Goal: Information Seeking & Learning: Find specific fact

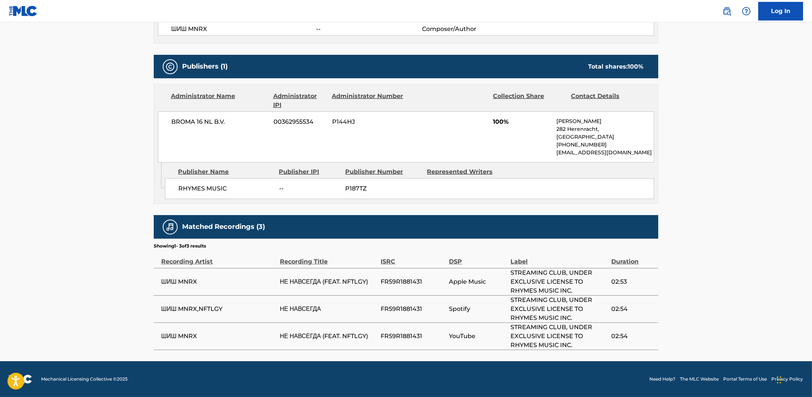
click at [85, 214] on main "< Back to public search results Copy work link НЕ НАВСЕГДА Work Detail Member W…" at bounding box center [406, 43] width 812 height 638
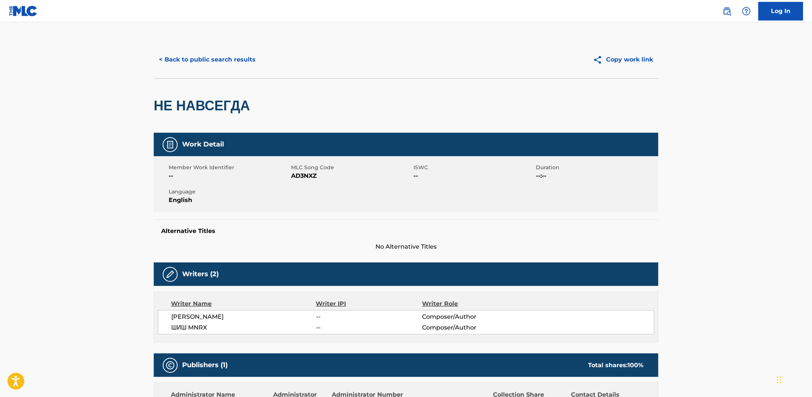
click at [251, 66] on button "< Back to public search results" at bounding box center [207, 59] width 107 height 19
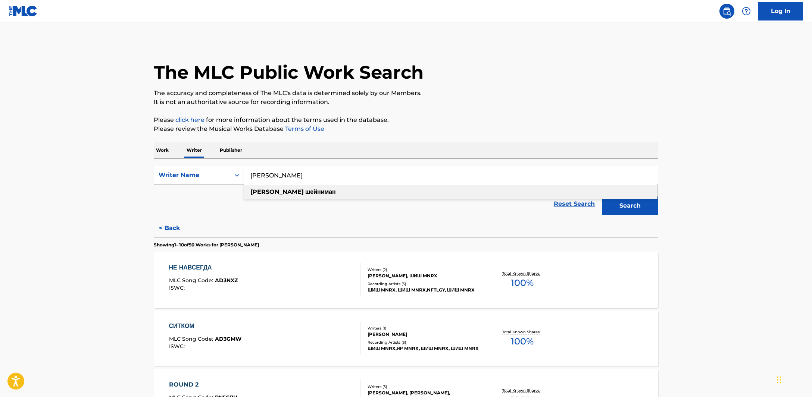
drag, startPoint x: 322, startPoint y: 179, endPoint x: 198, endPoint y: 172, distance: 123.3
click at [199, 173] on div "SearchWithCriteriaec0e00ae-4281-4274-a8f6-328671f923cd Writer Name дмитрий шейн…" at bounding box center [406, 175] width 504 height 19
type input "roman litvinov"
click at [643, 198] on button "Search" at bounding box center [630, 206] width 56 height 19
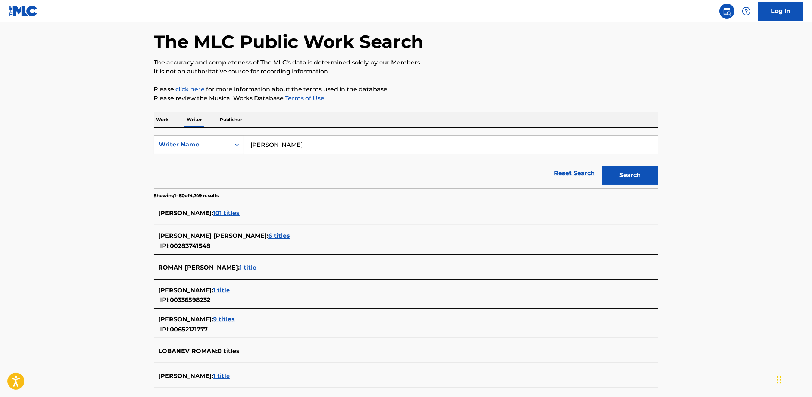
scroll to position [46, 0]
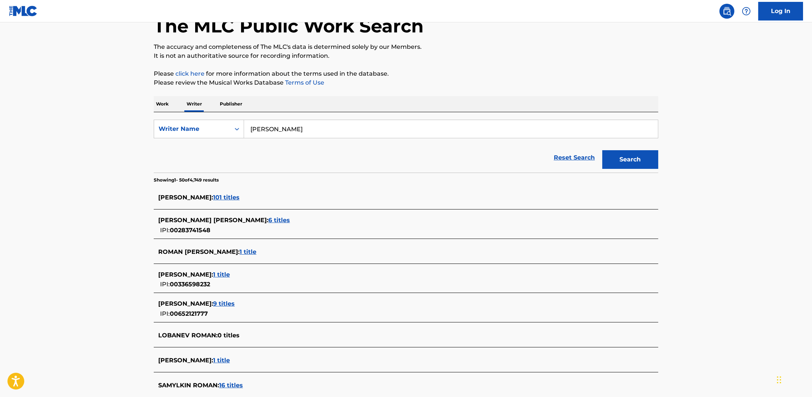
click at [227, 198] on span "101 titles" at bounding box center [226, 197] width 26 height 7
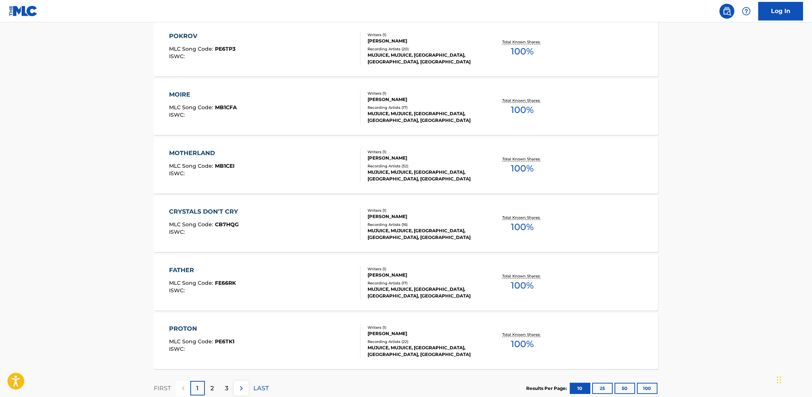
scroll to position [513, 0]
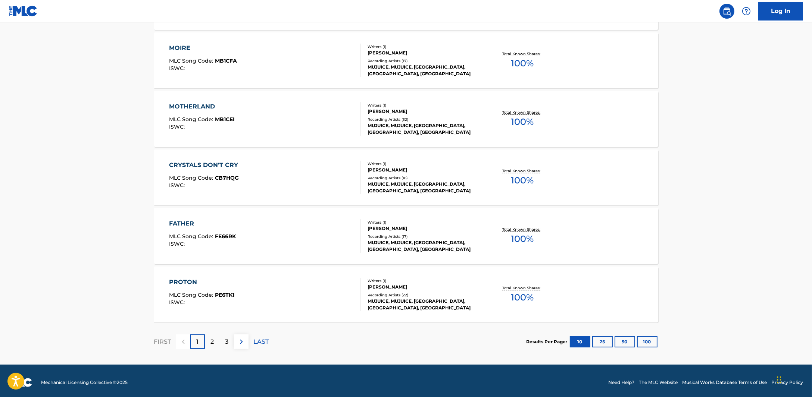
click at [652, 342] on button "100" at bounding box center [647, 341] width 21 height 11
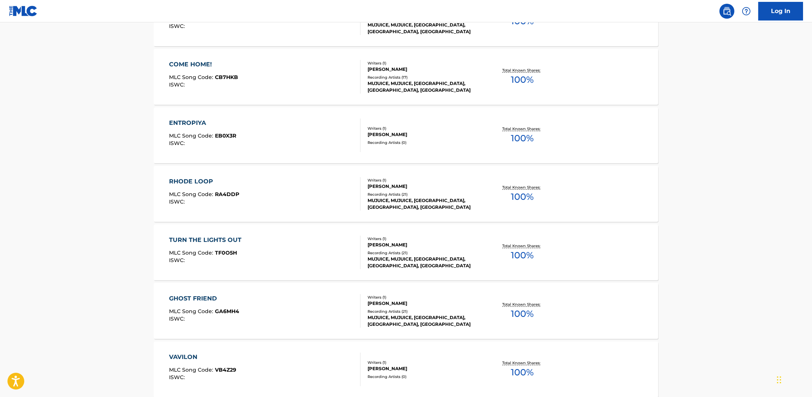
scroll to position [1352, 0]
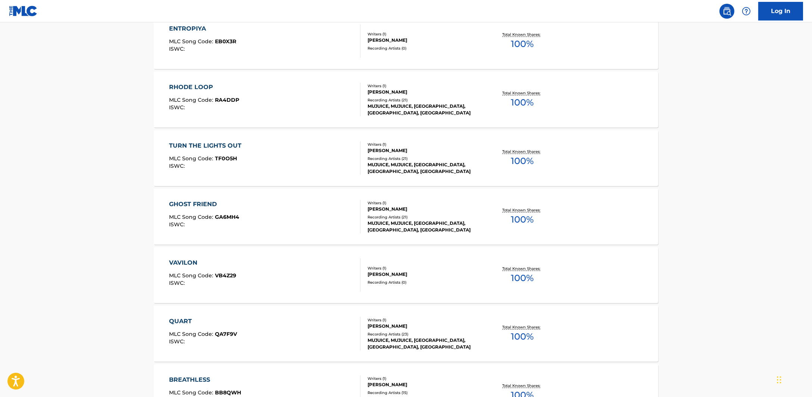
click at [320, 53] on div "ENTROPIYA MLC Song Code : EB0X3R ISWC :" at bounding box center [265, 41] width 192 height 34
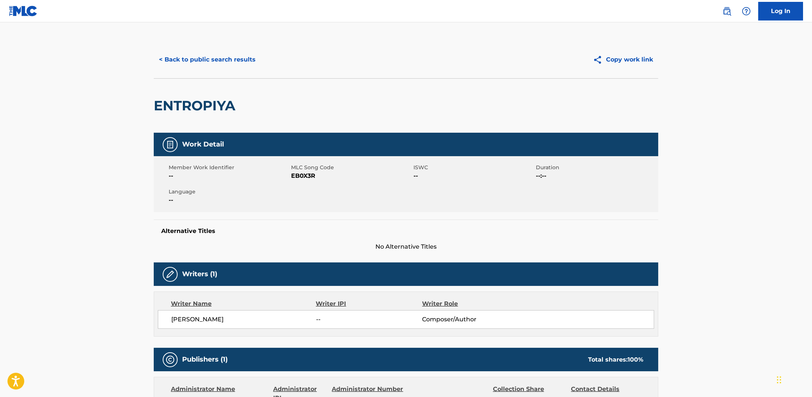
click at [198, 66] on button "< Back to public search results" at bounding box center [207, 59] width 107 height 19
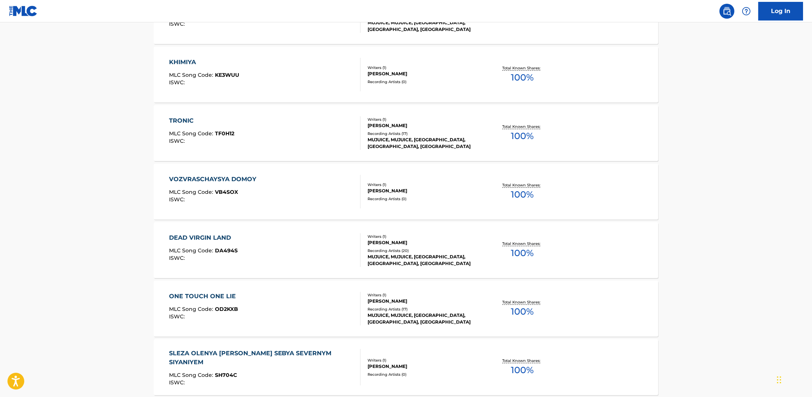
scroll to position [3171, 0]
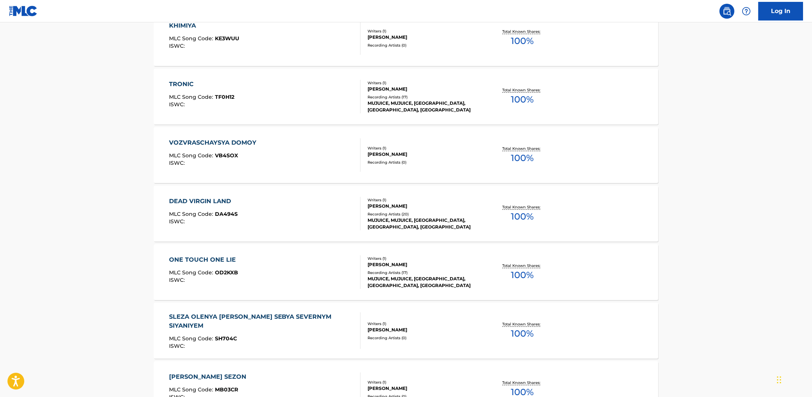
click at [185, 149] on div "VOZVRASCHAYSYA DOMOY MLC Song Code : VB4SOX ISWC :" at bounding box center [214, 155] width 91 height 34
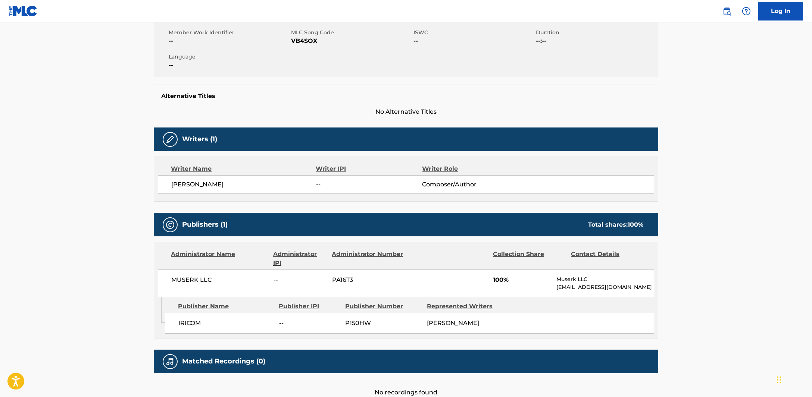
scroll to position [88, 0]
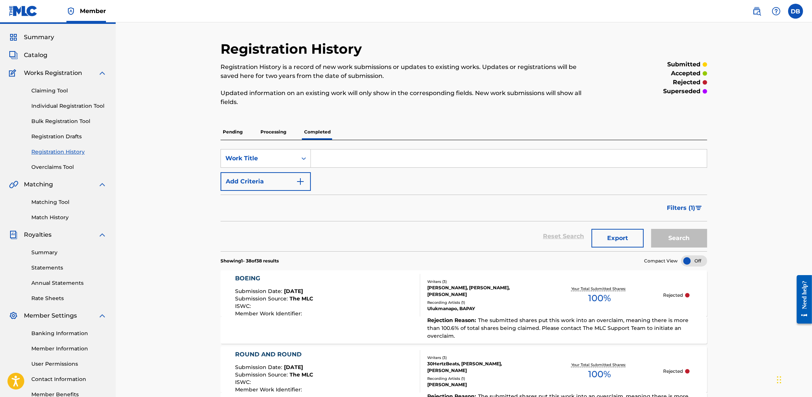
scroll to position [18, 0]
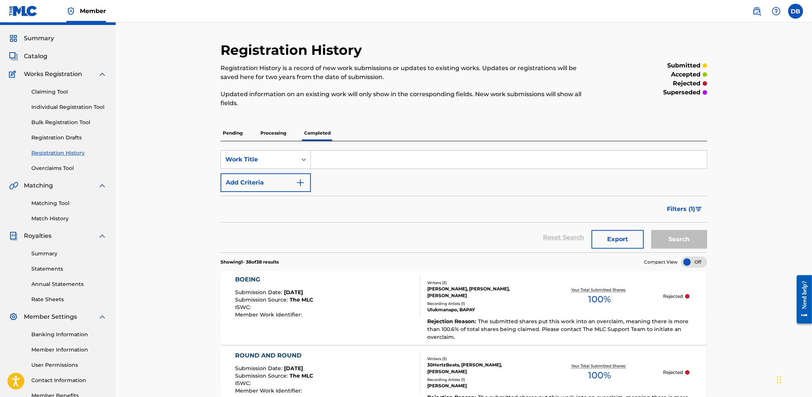
click at [67, 213] on div "Matching Tool Match History" at bounding box center [58, 206] width 98 height 32
click at [57, 205] on link "Matching Tool" at bounding box center [68, 204] width 75 height 8
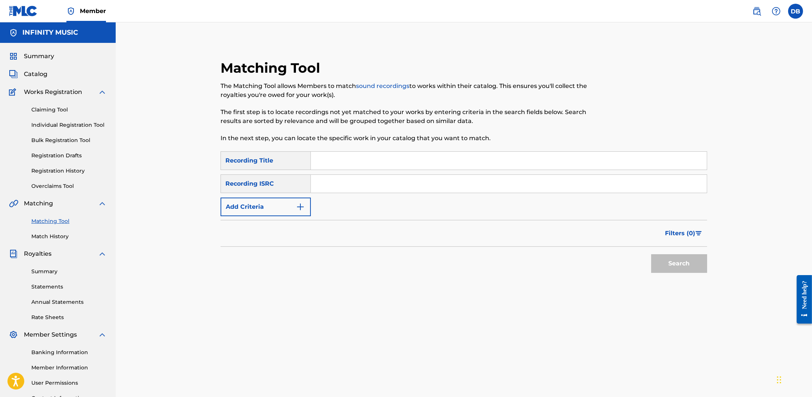
click at [286, 204] on button "Add Criteria" at bounding box center [265, 207] width 90 height 19
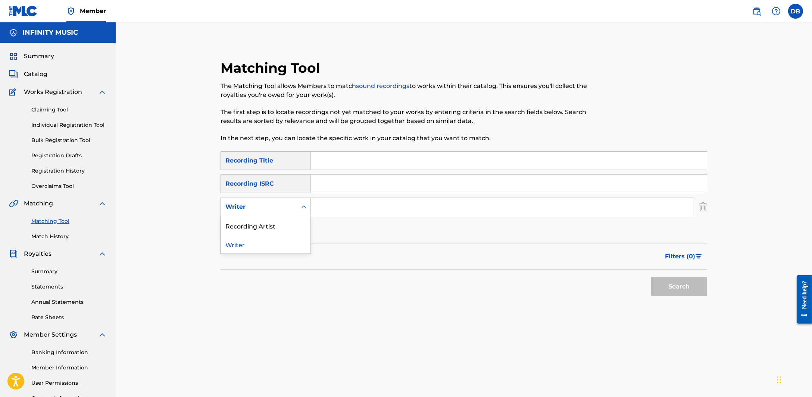
click at [286, 204] on div "Writer" at bounding box center [258, 207] width 67 height 9
click at [284, 225] on div "Recording Artist" at bounding box center [266, 225] width 90 height 19
click at [331, 207] on input "Search Form" at bounding box center [502, 207] width 382 height 18
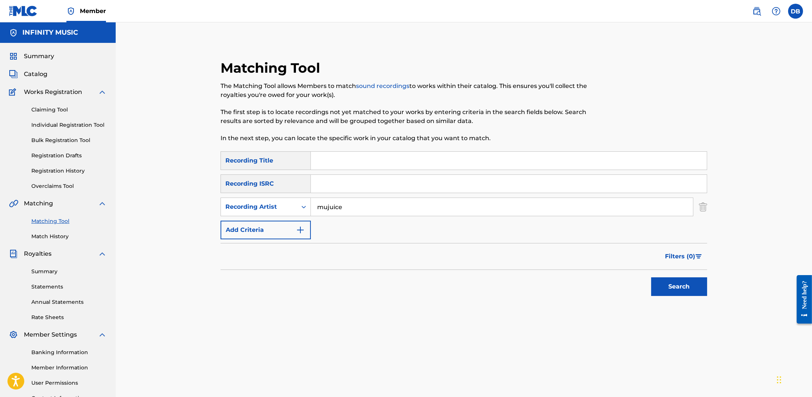
type input "mujuice"
click at [651, 278] on button "Search" at bounding box center [679, 287] width 56 height 19
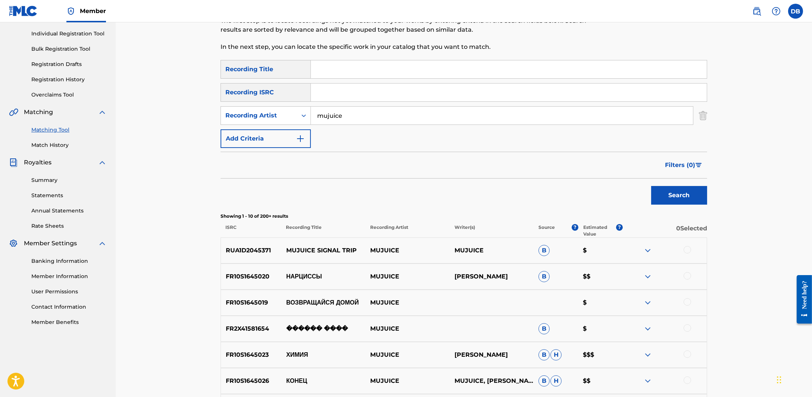
scroll to position [93, 0]
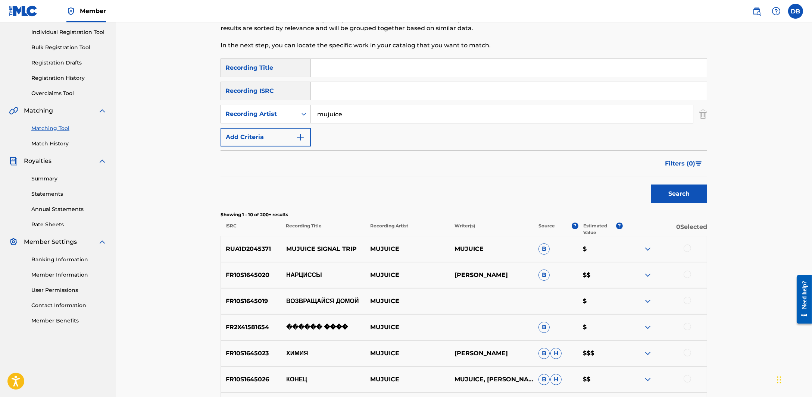
click at [691, 163] on span "Filters ( 0 )" at bounding box center [680, 163] width 30 height 9
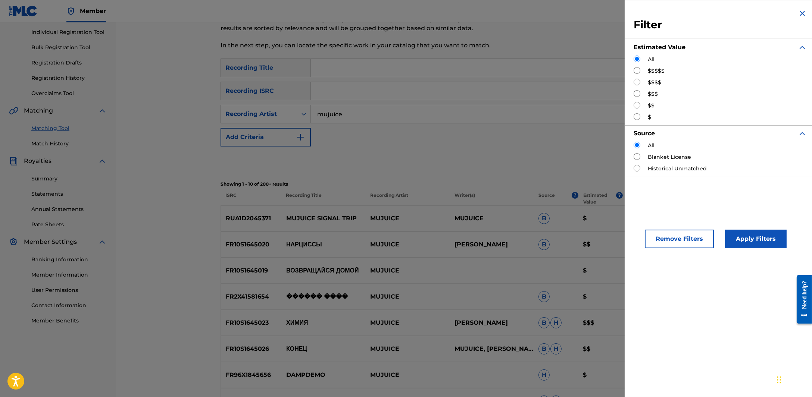
click at [639, 71] on input "Search Form" at bounding box center [636, 70] width 7 height 7
radio input "true"
click at [738, 234] on button "Apply Filters" at bounding box center [756, 239] width 62 height 19
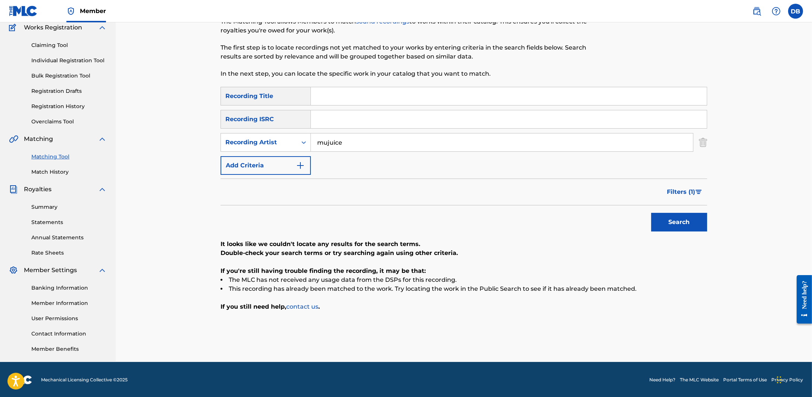
click at [691, 193] on span "Filters ( 1 )" at bounding box center [681, 192] width 28 height 9
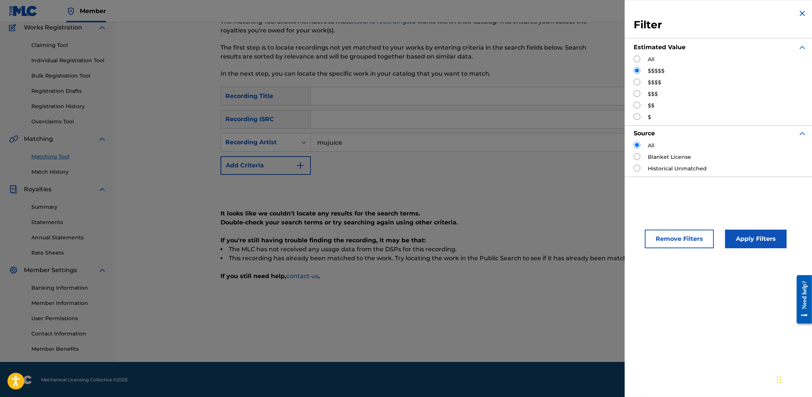
click at [641, 86] on div "$$$$" at bounding box center [719, 83] width 173 height 8
click at [636, 82] on input "Search Form" at bounding box center [636, 82] width 7 height 7
radio input "true"
click at [745, 234] on button "Apply Filters" at bounding box center [756, 239] width 62 height 19
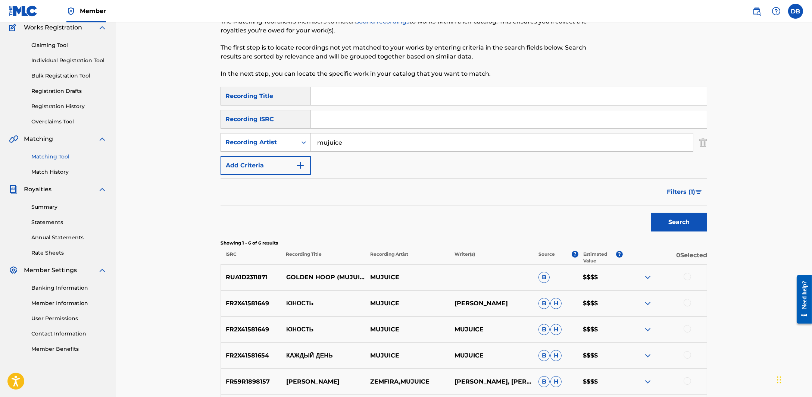
scroll to position [158, 0]
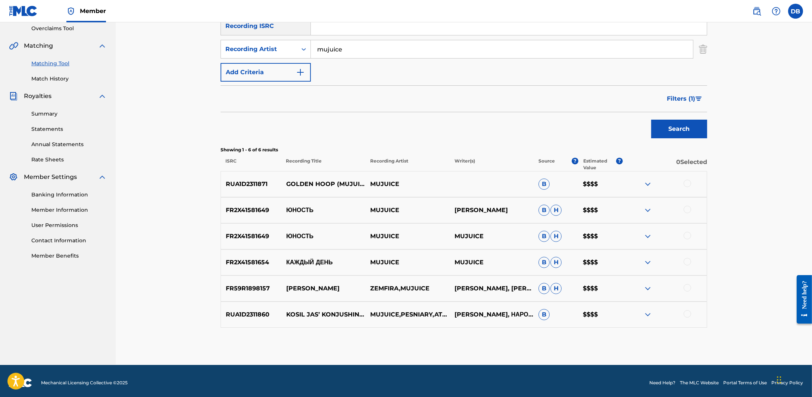
click at [680, 103] on button "Filters ( 1 )" at bounding box center [684, 99] width 45 height 19
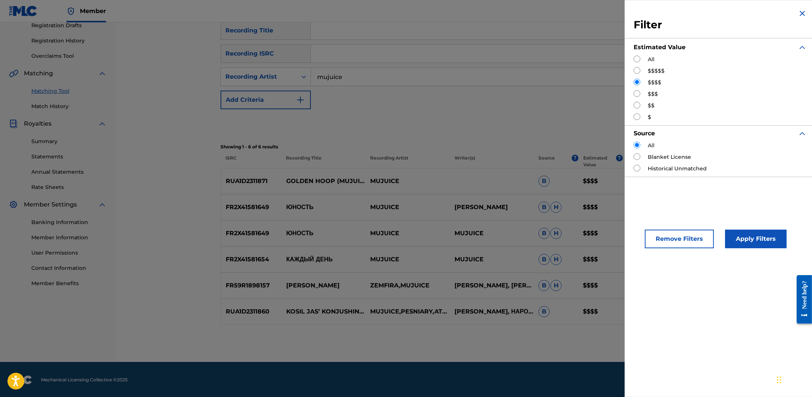
click at [639, 94] on input "Search Form" at bounding box center [636, 93] width 7 height 7
radio input "true"
click at [734, 237] on button "Apply Filters" at bounding box center [756, 239] width 62 height 19
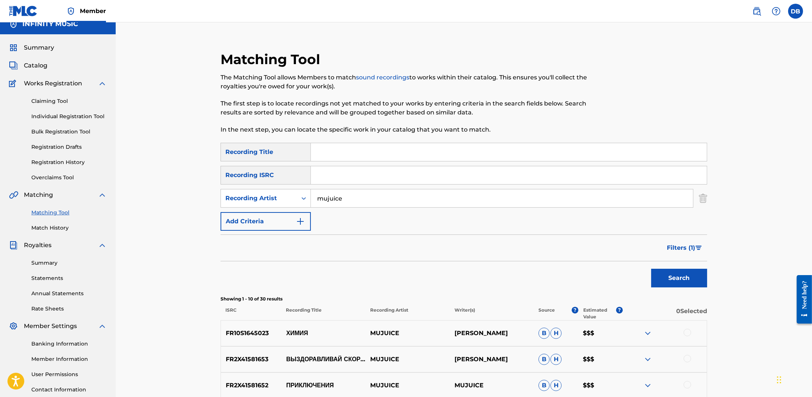
scroll to position [0, 0]
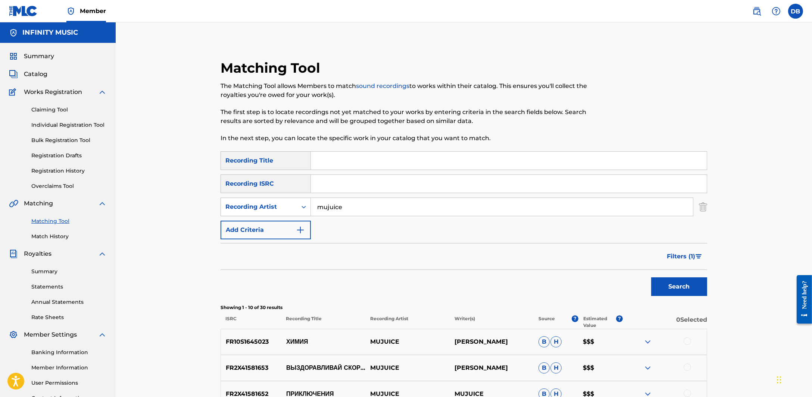
click at [40, 74] on span "Catalog" at bounding box center [36, 74] width 24 height 9
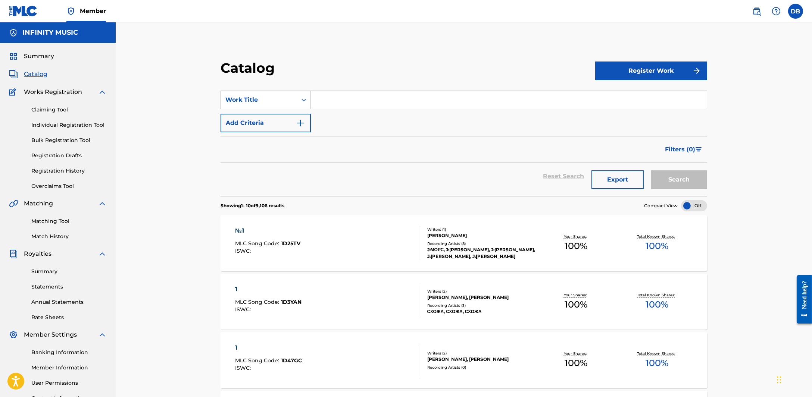
click at [57, 234] on link "Match History" at bounding box center [68, 237] width 75 height 8
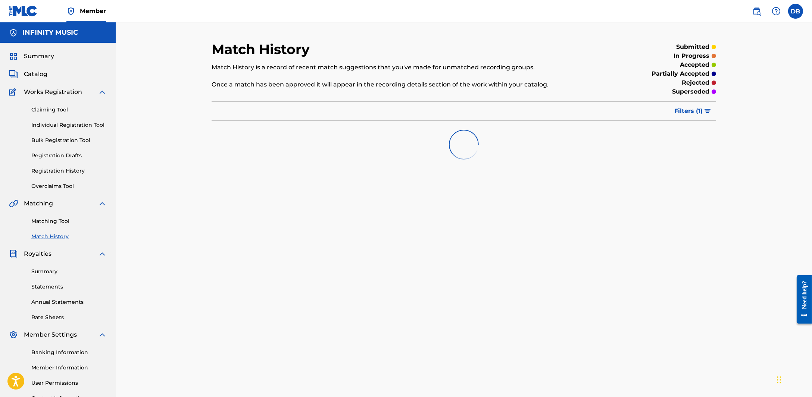
click at [58, 215] on div "Matching Tool Match History" at bounding box center [58, 224] width 98 height 32
drag, startPoint x: 58, startPoint y: 218, endPoint x: 79, endPoint y: 201, distance: 26.5
click at [58, 217] on link "Matching Tool" at bounding box center [68, 221] width 75 height 8
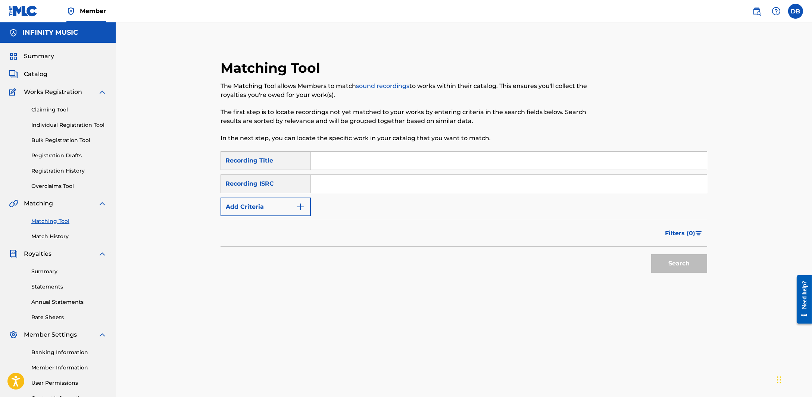
click at [287, 210] on button "Add Criteria" at bounding box center [265, 207] width 90 height 19
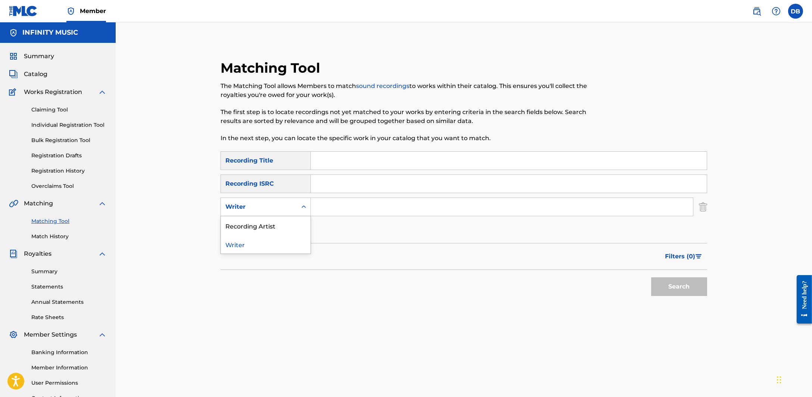
click at [281, 205] on div "Writer" at bounding box center [258, 207] width 67 height 9
click at [322, 204] on input "Search Form" at bounding box center [502, 207] width 382 height 18
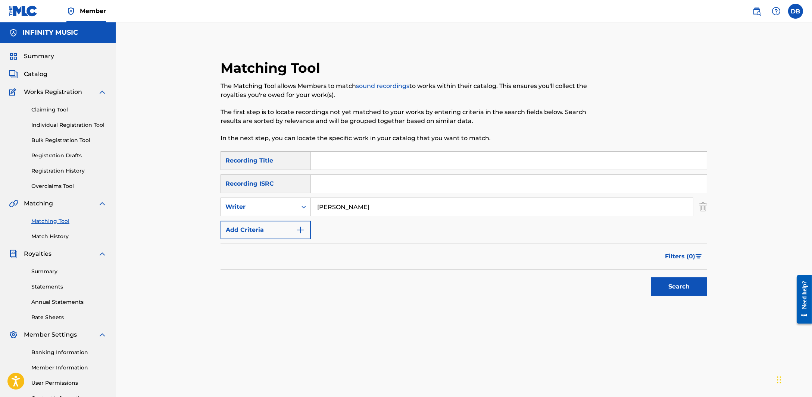
type input "roman litvinov"
click at [651, 278] on button "Search" at bounding box center [679, 287] width 56 height 19
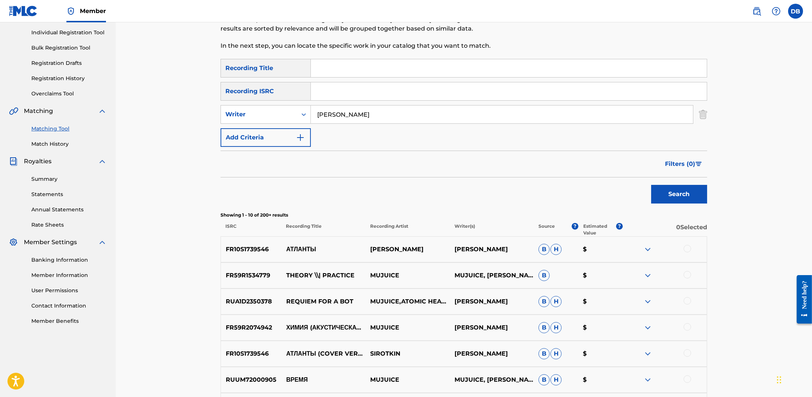
scroll to position [93, 0]
click at [692, 166] on span "Filters ( 0 )" at bounding box center [680, 163] width 30 height 9
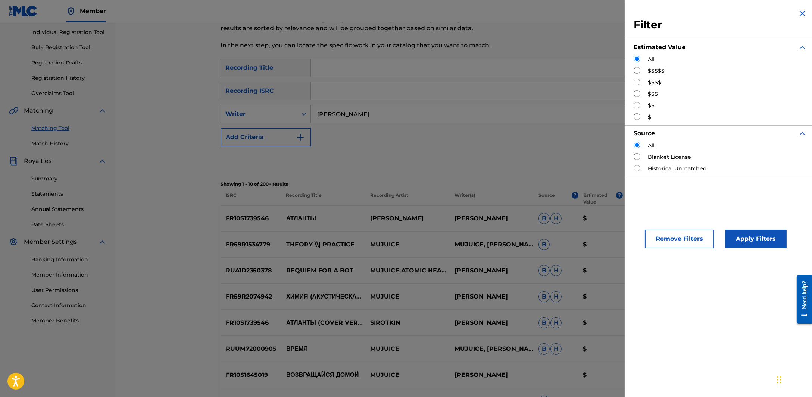
click at [637, 72] on input "Search Form" at bounding box center [636, 70] width 7 height 7
radio input "true"
click at [732, 231] on button "Apply Filters" at bounding box center [756, 239] width 62 height 19
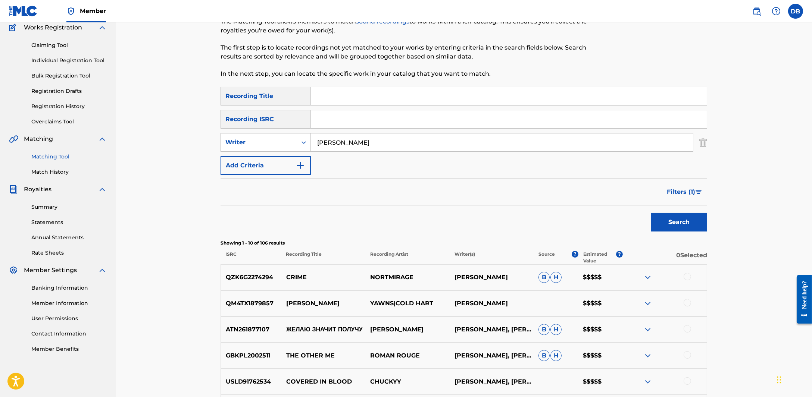
click at [695, 190] on img "Search Form" at bounding box center [698, 192] width 6 height 4
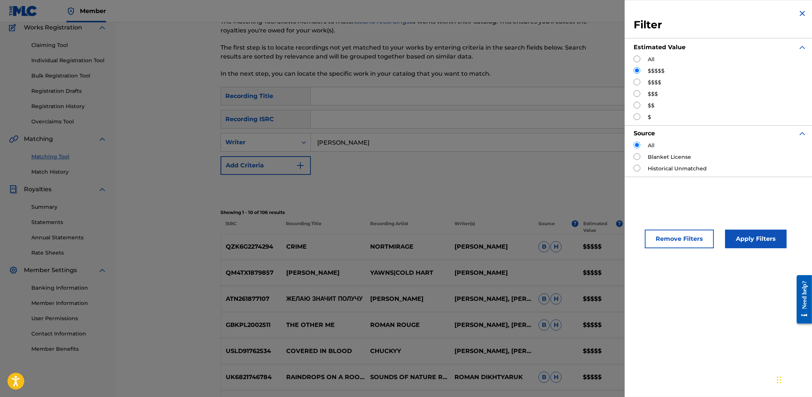
click at [799, 12] on img "Search Form" at bounding box center [802, 13] width 9 height 9
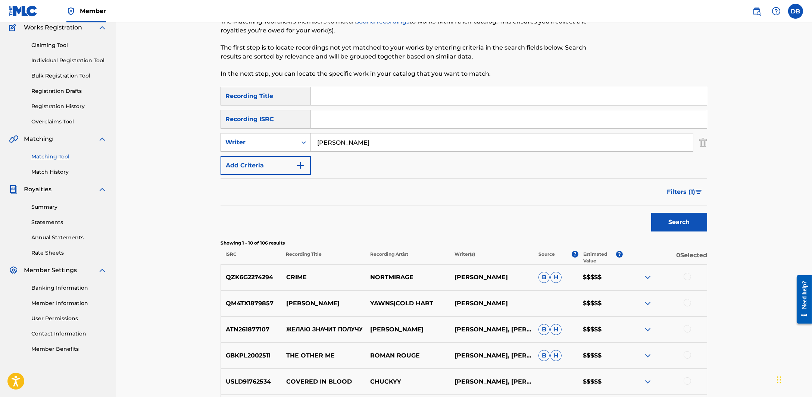
drag, startPoint x: 436, startPoint y: 143, endPoint x: 112, endPoint y: 143, distance: 324.2
click at [112, 143] on main "INFINITY MUSIC Summary Catalog Works Registration Claiming Tool Individual Regi…" at bounding box center [406, 270] width 812 height 624
click at [269, 140] on div "Writer" at bounding box center [258, 142] width 67 height 9
click at [272, 161] on div "Recording Artist" at bounding box center [266, 161] width 90 height 19
click at [369, 148] on input "Search Form" at bounding box center [502, 143] width 382 height 18
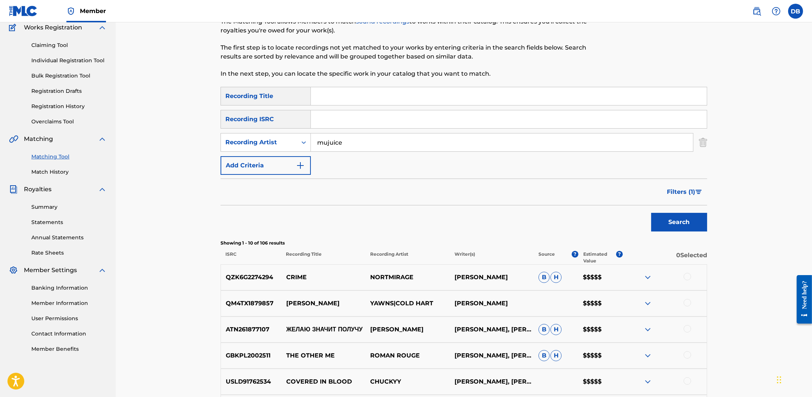
type input "mujuice"
click at [651, 213] on button "Search" at bounding box center [679, 222] width 56 height 19
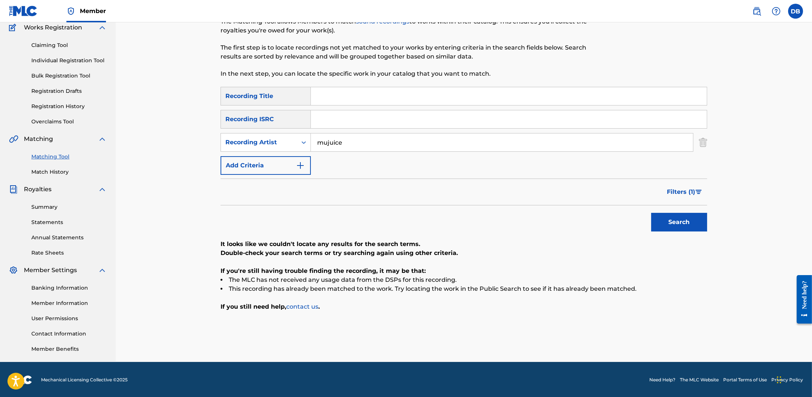
click at [685, 188] on button "Filters ( 1 )" at bounding box center [684, 192] width 45 height 19
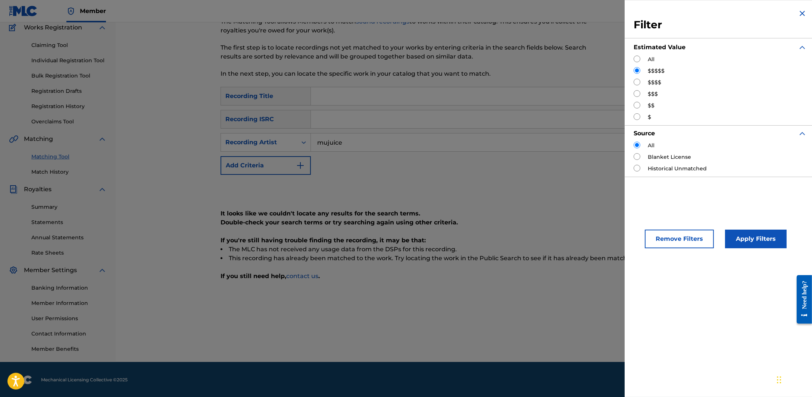
click at [638, 83] on input "Search Form" at bounding box center [636, 82] width 7 height 7
radio input "true"
click at [742, 238] on button "Apply Filters" at bounding box center [756, 239] width 62 height 19
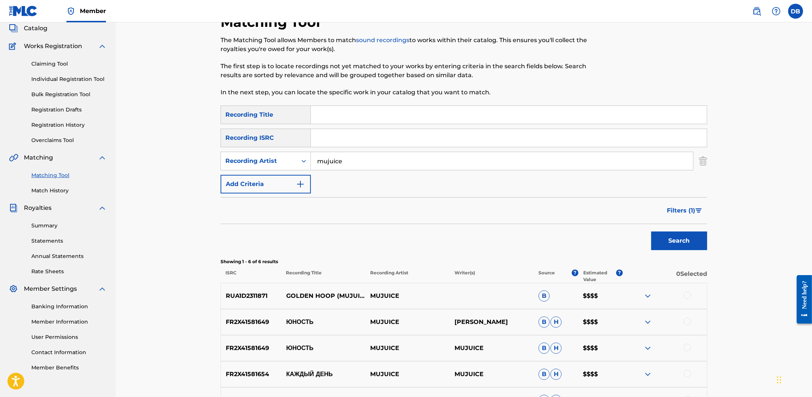
scroll to position [0, 0]
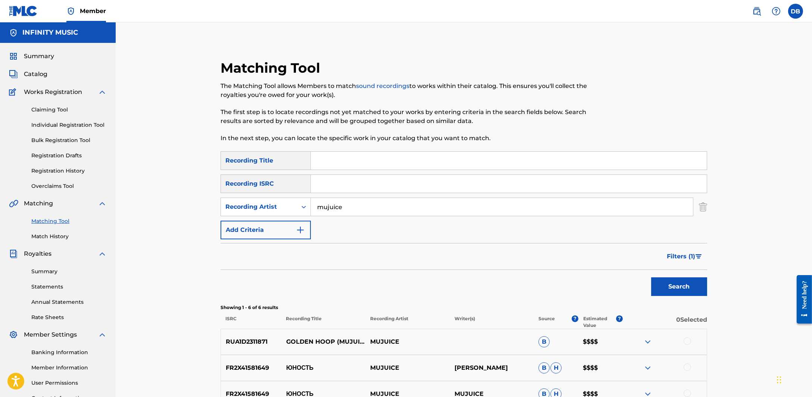
click at [35, 74] on span "Catalog" at bounding box center [36, 74] width 24 height 9
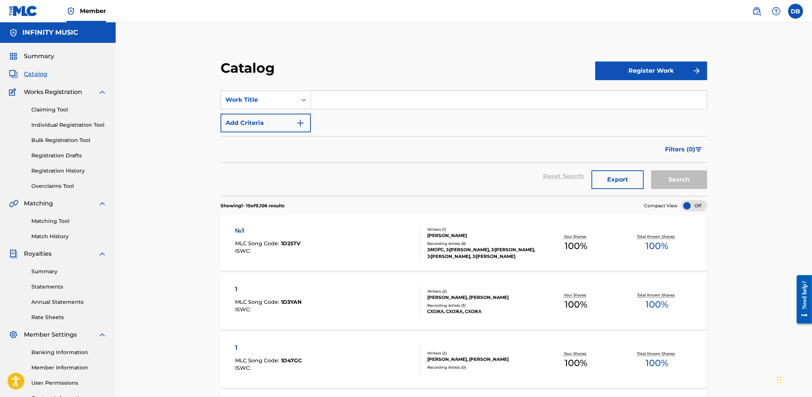
click at [326, 98] on input "Search Form" at bounding box center [509, 100] width 396 height 18
type input "y"
type input "не сегодня"
click at [665, 175] on button "Search" at bounding box center [679, 179] width 56 height 19
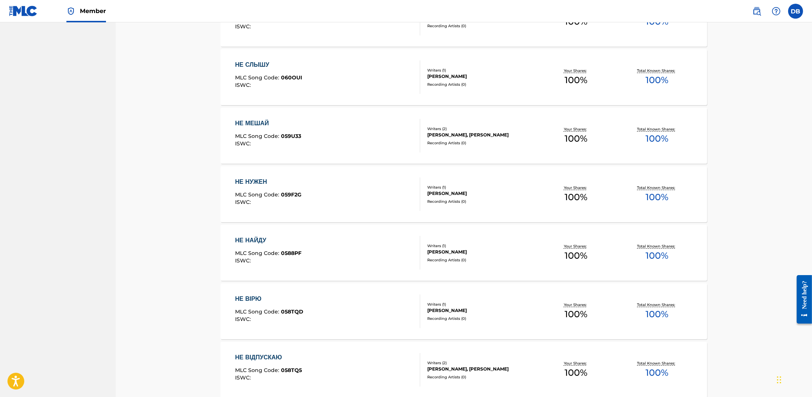
scroll to position [466, 0]
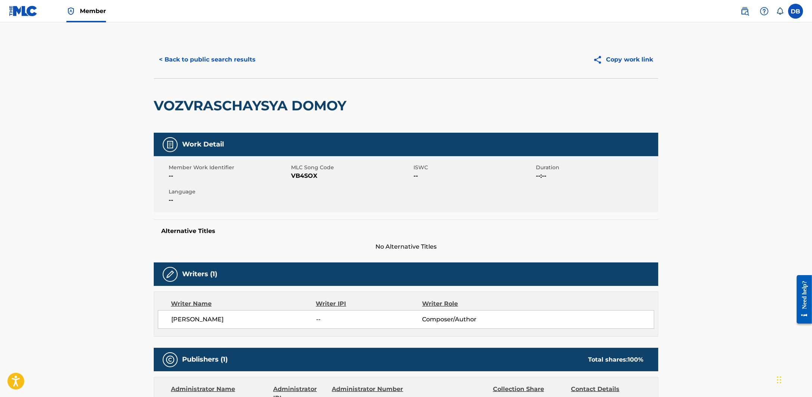
click at [166, 49] on div "< Back to public search results Copy work link" at bounding box center [406, 59] width 504 height 37
click at [168, 54] on button "< Back to public search results" at bounding box center [207, 59] width 107 height 19
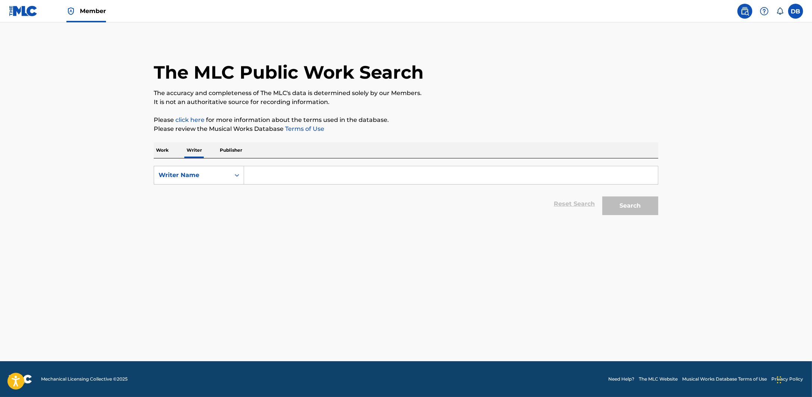
click at [270, 172] on input "Search Form" at bounding box center [451, 175] width 414 height 18
type input "orlando martinez"
click at [631, 206] on button "Search" at bounding box center [630, 206] width 56 height 19
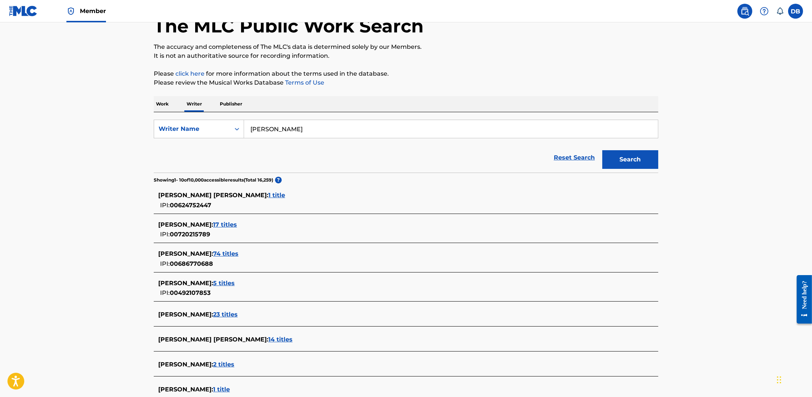
scroll to position [93, 0]
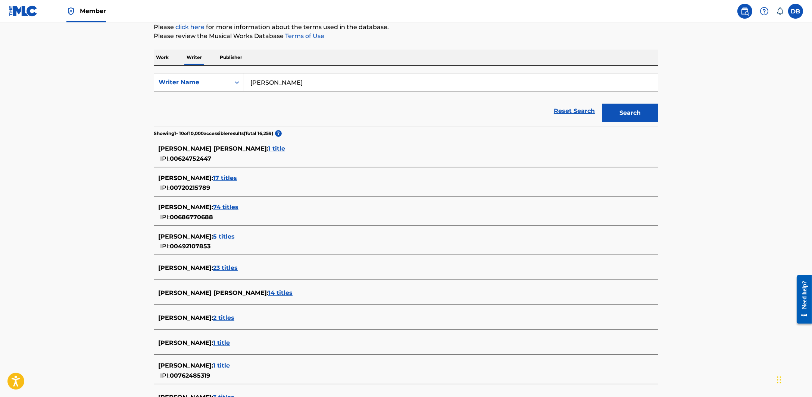
click at [237, 180] on span "17 titles" at bounding box center [225, 178] width 24 height 7
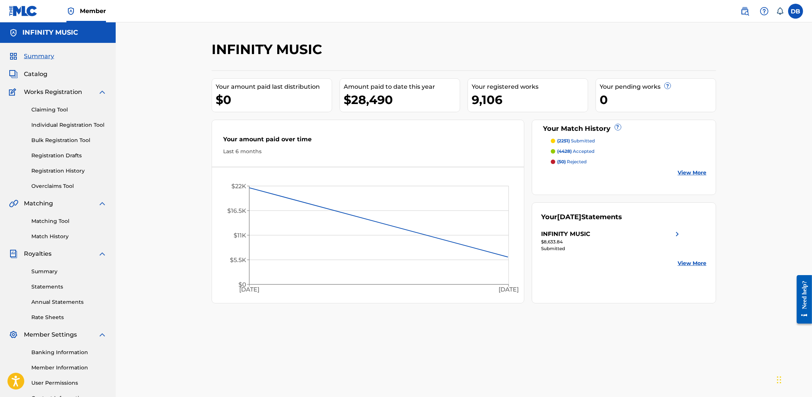
click at [44, 79] on div "Summary Catalog Works Registration Claiming Tool Individual Registration Tool B…" at bounding box center [58, 235] width 116 height 384
click at [40, 74] on span "Catalog" at bounding box center [36, 74] width 24 height 9
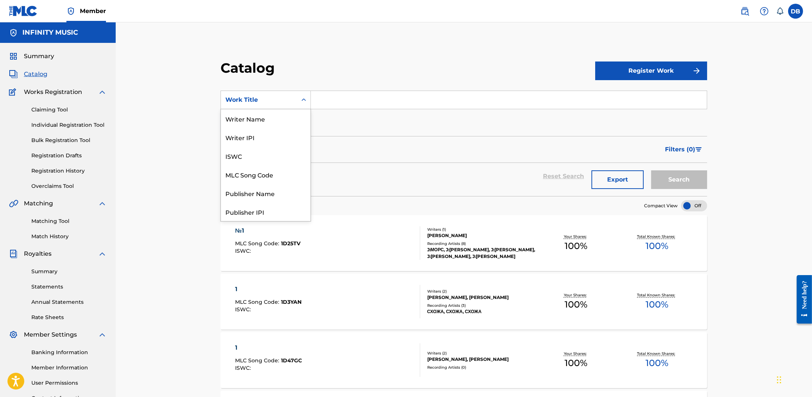
scroll to position [112, 0]
click at [281, 97] on div "Work Title" at bounding box center [258, 99] width 67 height 9
click at [268, 122] on div "Writer Name" at bounding box center [266, 118] width 90 height 19
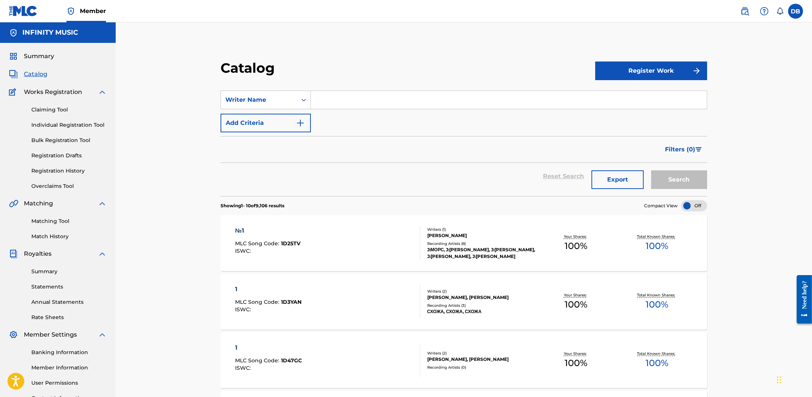
click at [748, 9] on img at bounding box center [744, 11] width 9 height 9
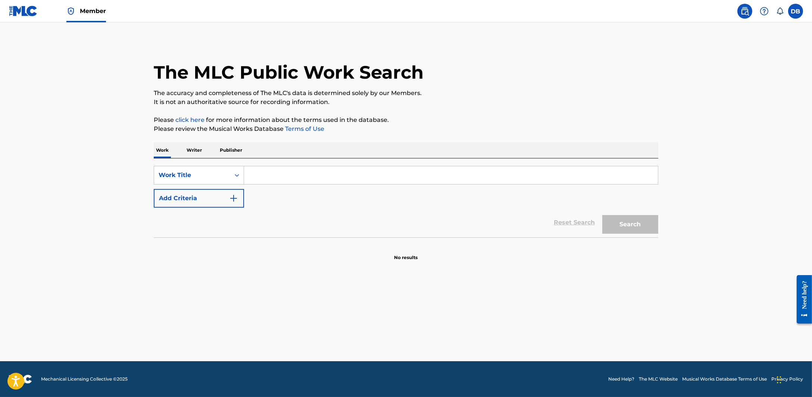
click at [200, 145] on p "Writer" at bounding box center [194, 151] width 20 height 16
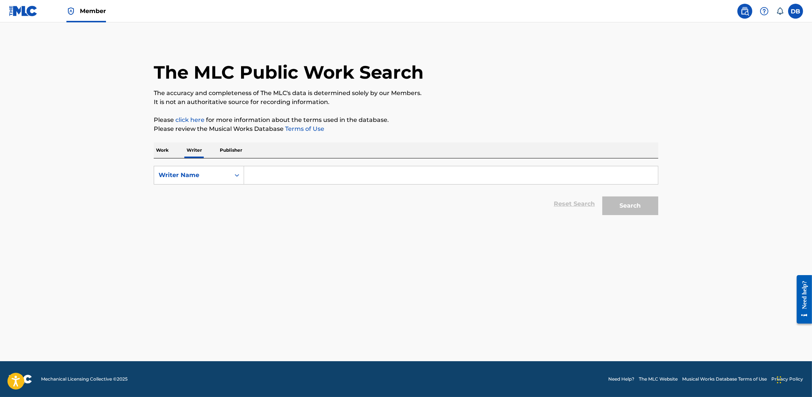
click at [257, 171] on input "Search Form" at bounding box center [451, 175] width 414 height 18
type input "[PERSON_NAME]"
click at [655, 209] on button "Search" at bounding box center [630, 206] width 56 height 19
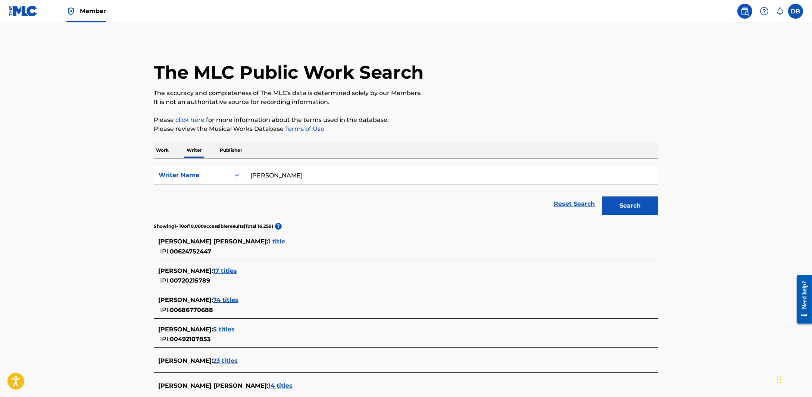
click at [268, 240] on span "1 title" at bounding box center [276, 241] width 17 height 7
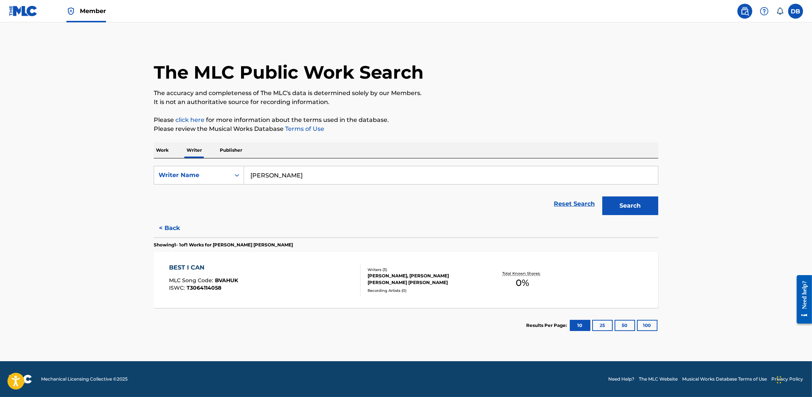
click at [179, 222] on button "< Back" at bounding box center [176, 228] width 45 height 19
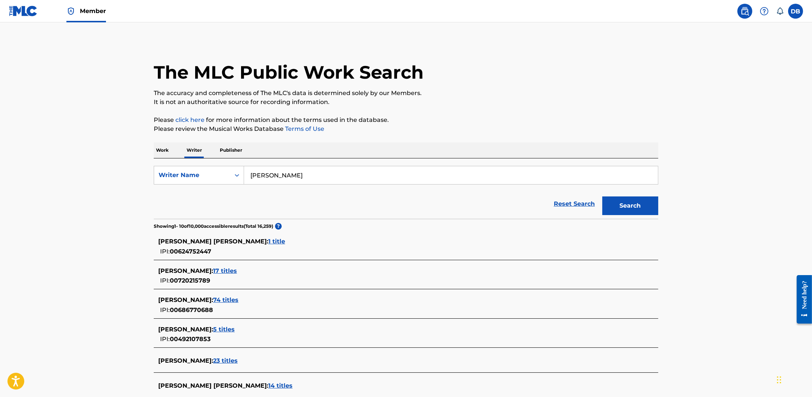
scroll to position [46, 0]
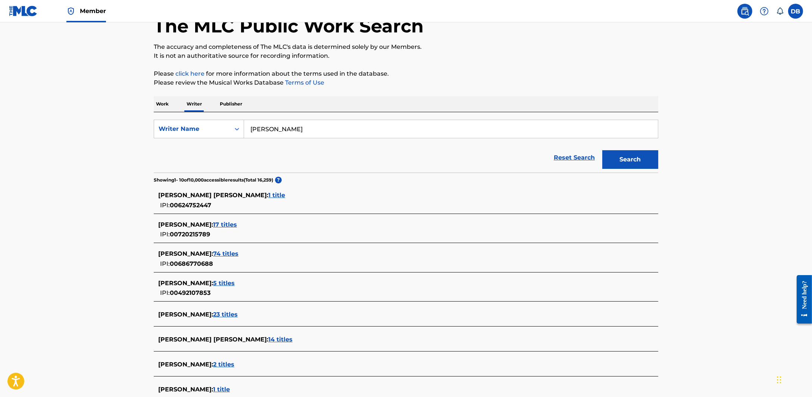
click at [235, 223] on span "17 titles" at bounding box center [225, 224] width 24 height 7
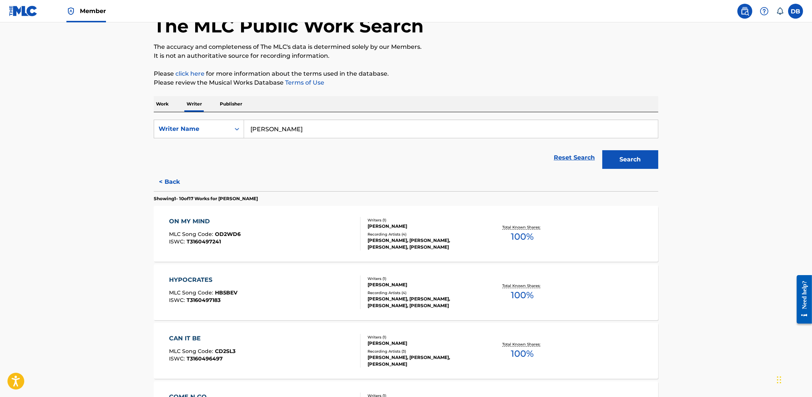
click at [176, 183] on button "< Back" at bounding box center [176, 182] width 45 height 19
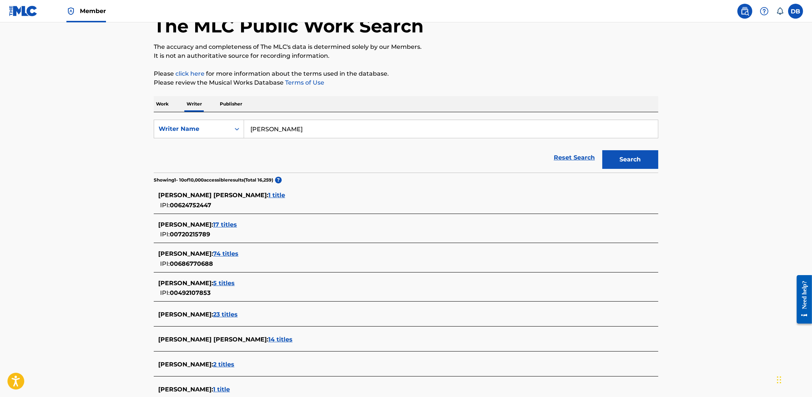
click at [238, 254] on span "74 titles" at bounding box center [225, 253] width 25 height 7
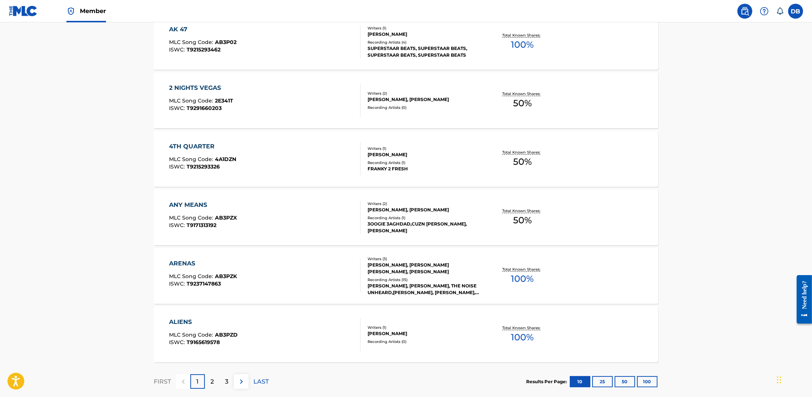
scroll to position [515, 0]
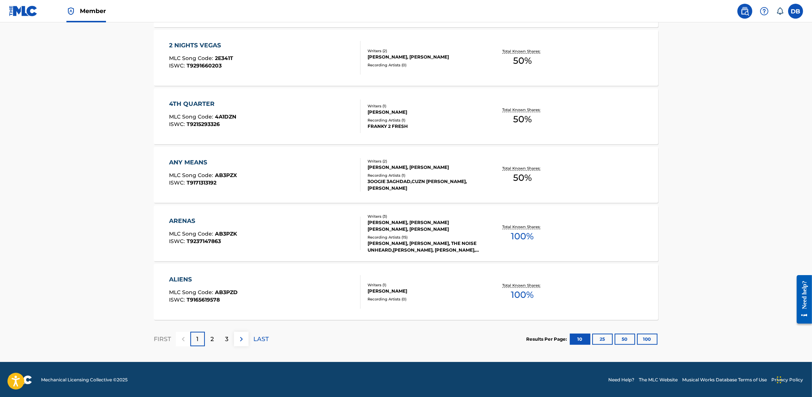
click at [642, 342] on button "100" at bounding box center [647, 339] width 21 height 11
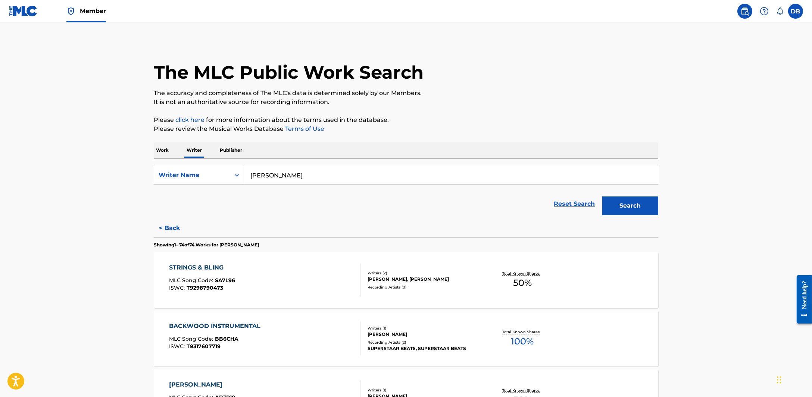
click at [163, 226] on button "< Back" at bounding box center [176, 228] width 45 height 19
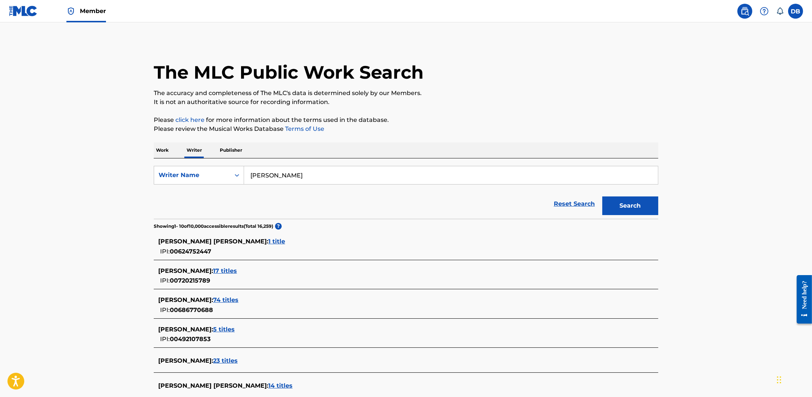
click at [237, 272] on span "17 titles" at bounding box center [225, 270] width 24 height 7
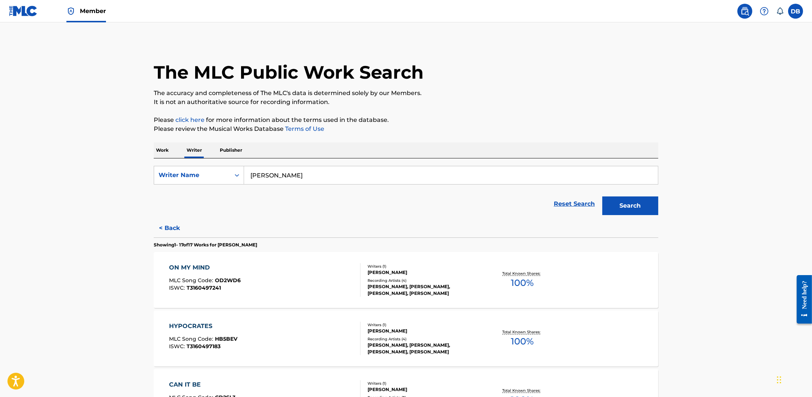
click at [171, 225] on button "< Back" at bounding box center [176, 228] width 45 height 19
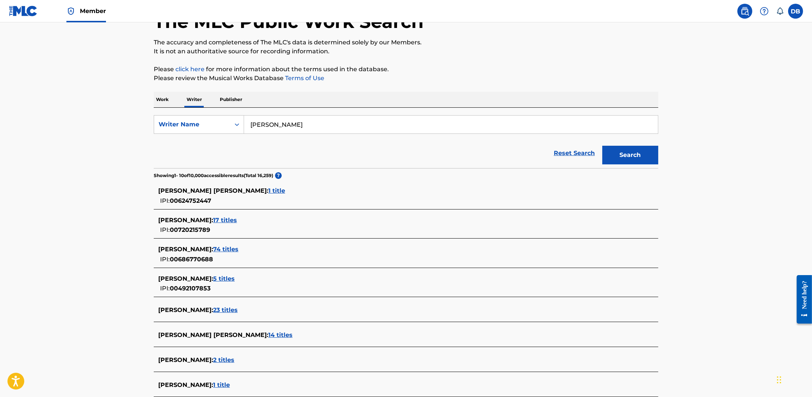
scroll to position [140, 0]
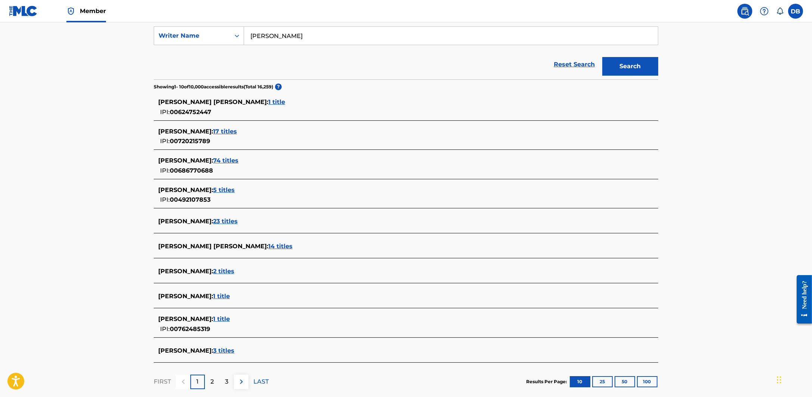
click at [235, 191] on span "5 titles" at bounding box center [224, 190] width 22 height 7
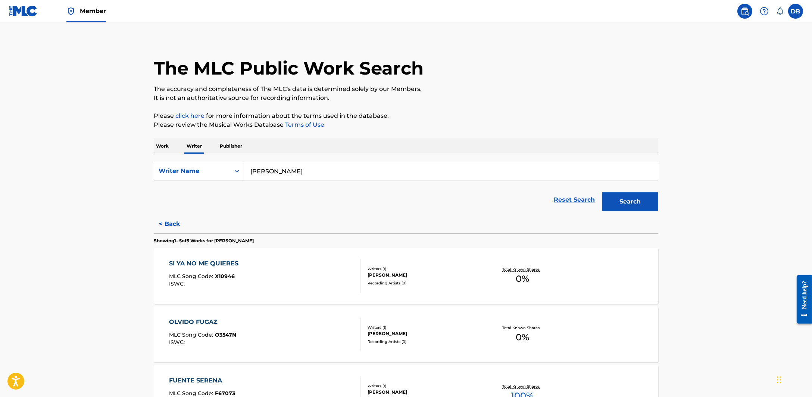
scroll to position [0, 0]
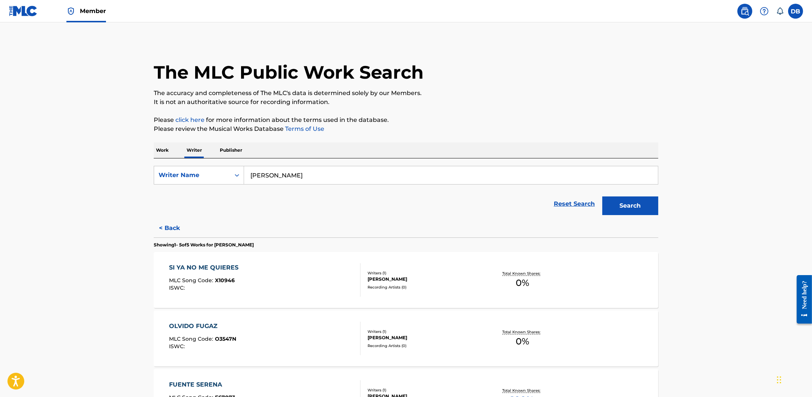
click at [173, 234] on button "< Back" at bounding box center [176, 228] width 45 height 19
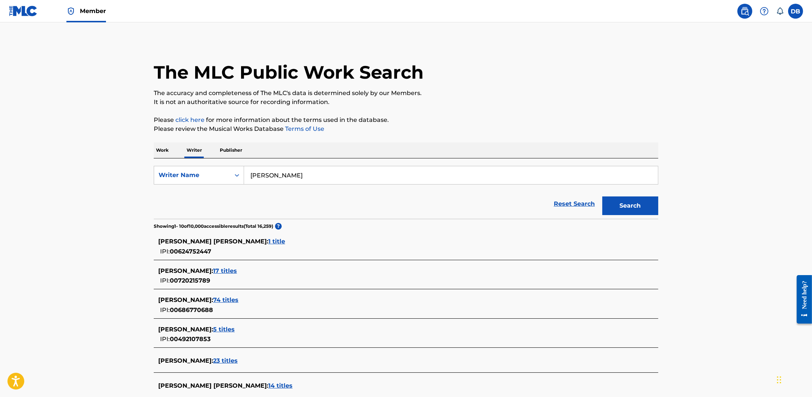
scroll to position [93, 0]
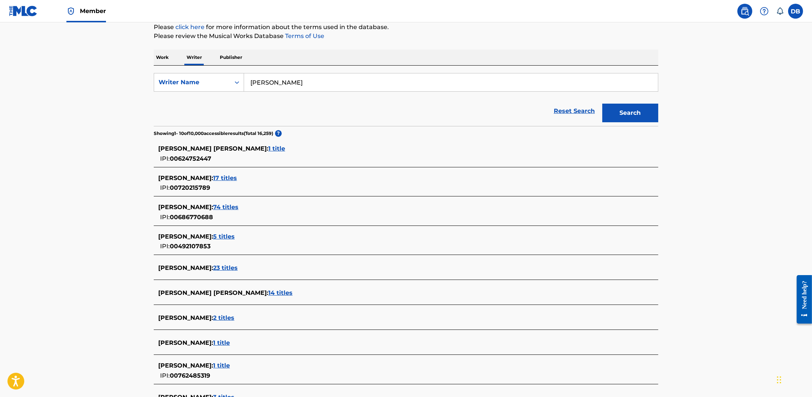
click at [238, 267] on span "23 titles" at bounding box center [225, 267] width 25 height 7
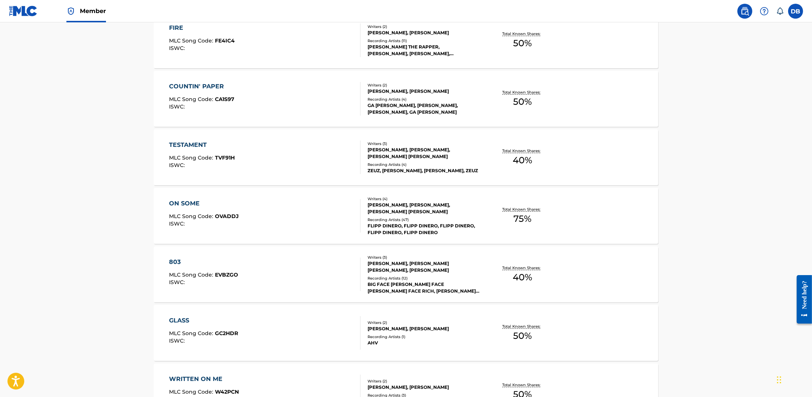
scroll to position [1273, 0]
